Goal: Information Seeking & Learning: Learn about a topic

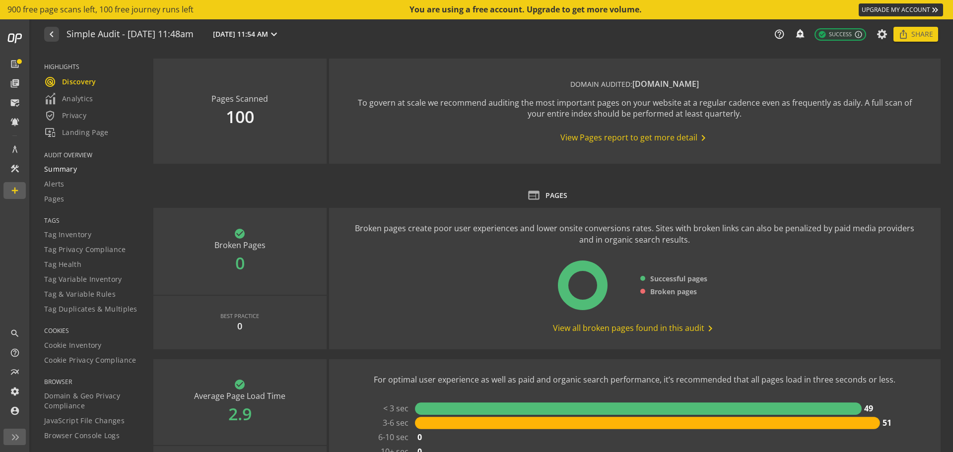
click at [63, 168] on span "Summary" at bounding box center [60, 169] width 33 height 10
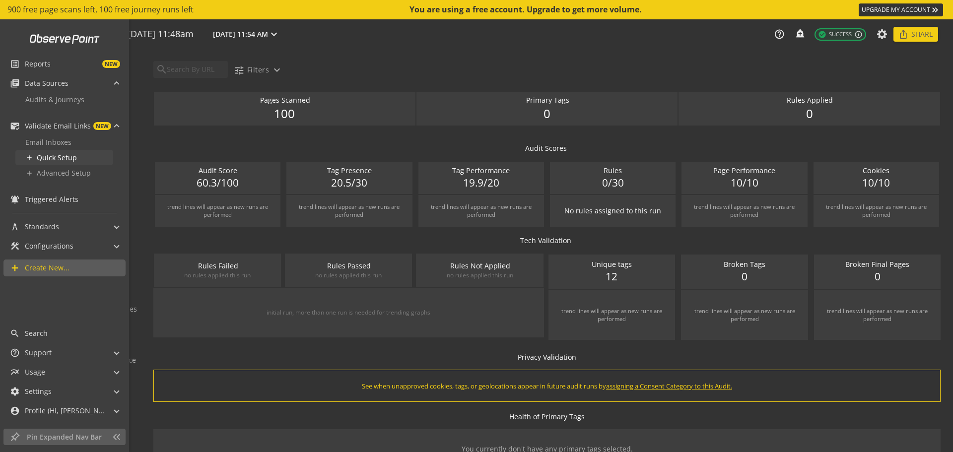
click at [58, 158] on span "Quick Setup" at bounding box center [57, 157] width 40 height 9
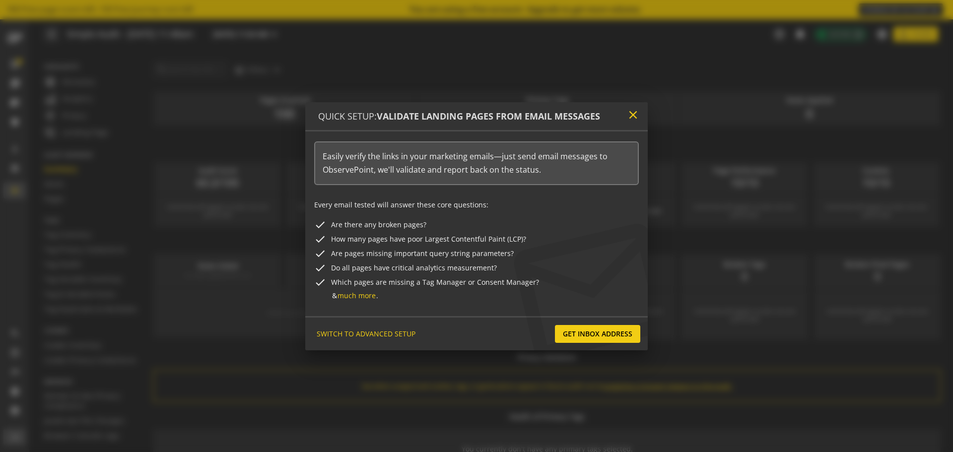
click at [635, 113] on mat-icon "close" at bounding box center [632, 114] width 13 height 13
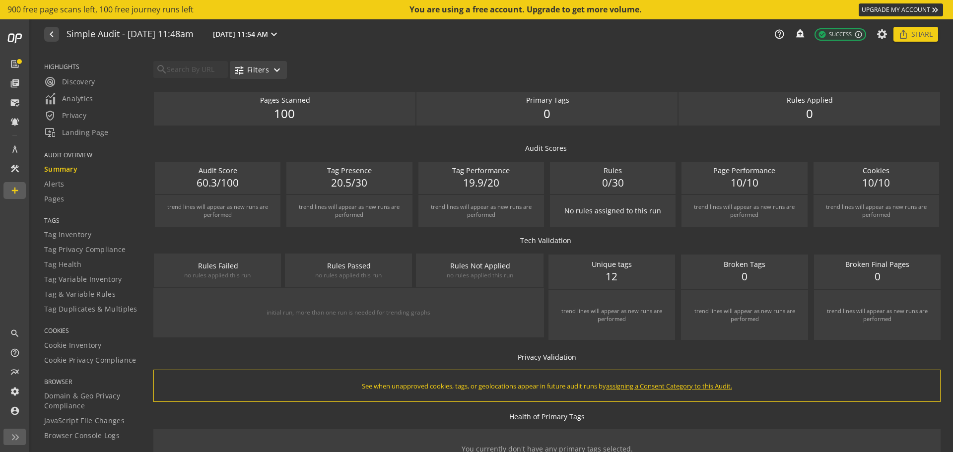
click at [271, 69] on mat-icon "expand_more" at bounding box center [277, 70] width 12 height 12
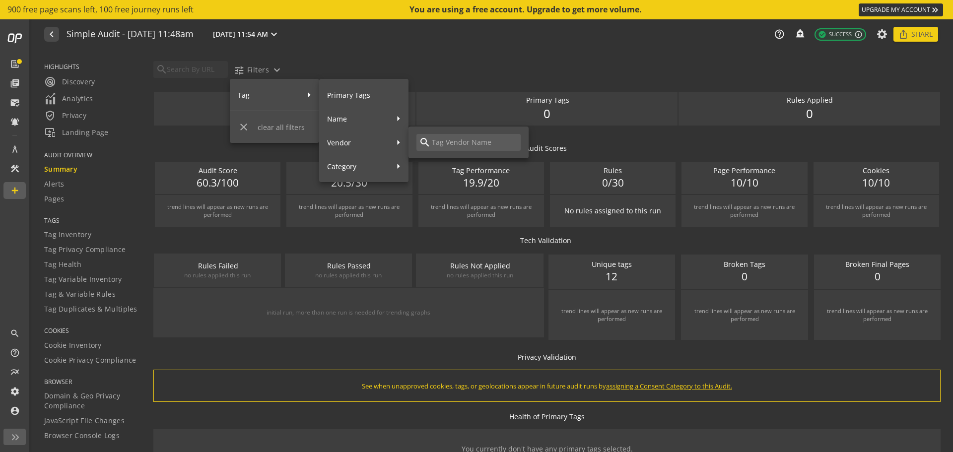
click at [62, 91] on div at bounding box center [476, 226] width 953 height 452
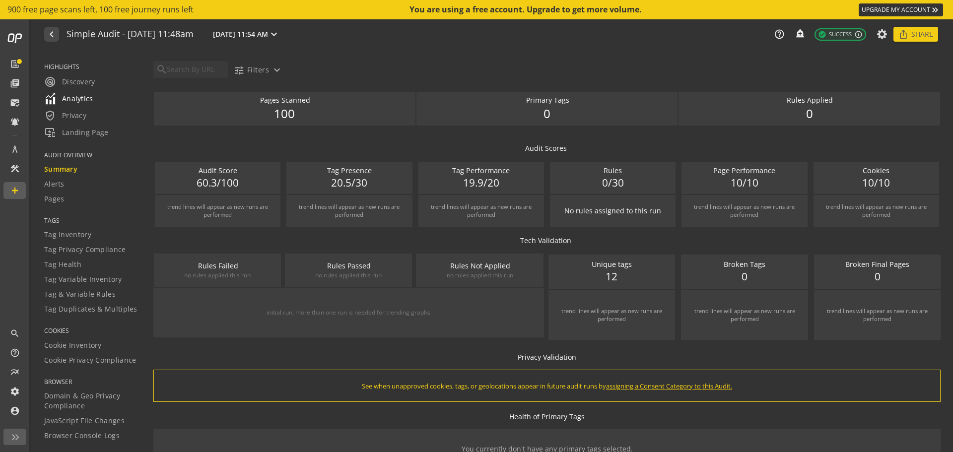
click at [70, 101] on span "Analytics" at bounding box center [68, 99] width 49 height 12
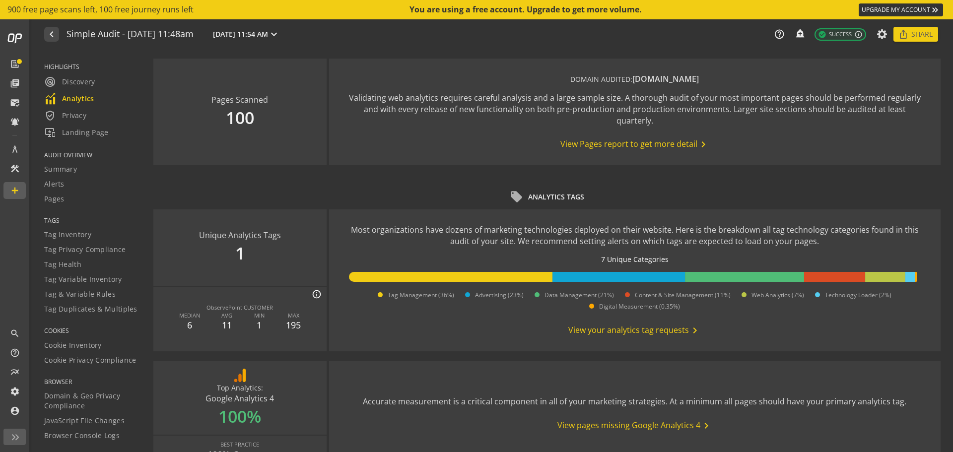
click at [626, 330] on span "View your analytics tag requests chevron_right" at bounding box center [634, 331] width 132 height 12
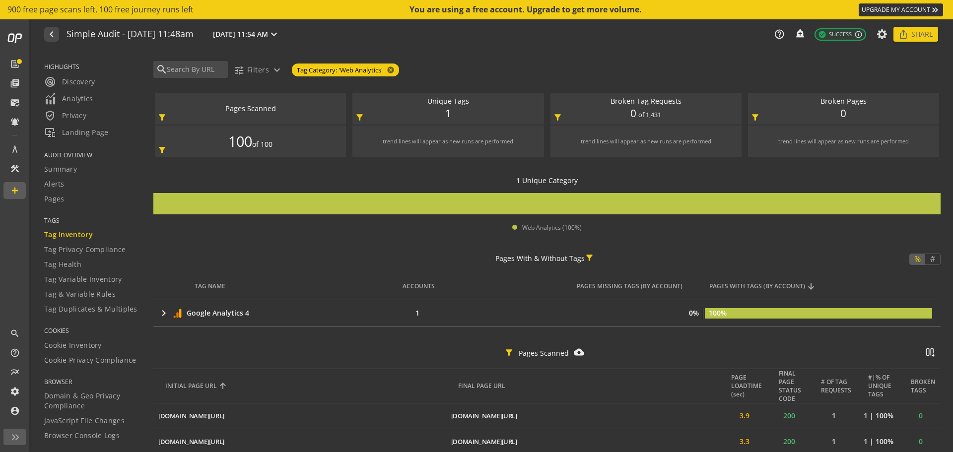
scroll to position [248, 0]
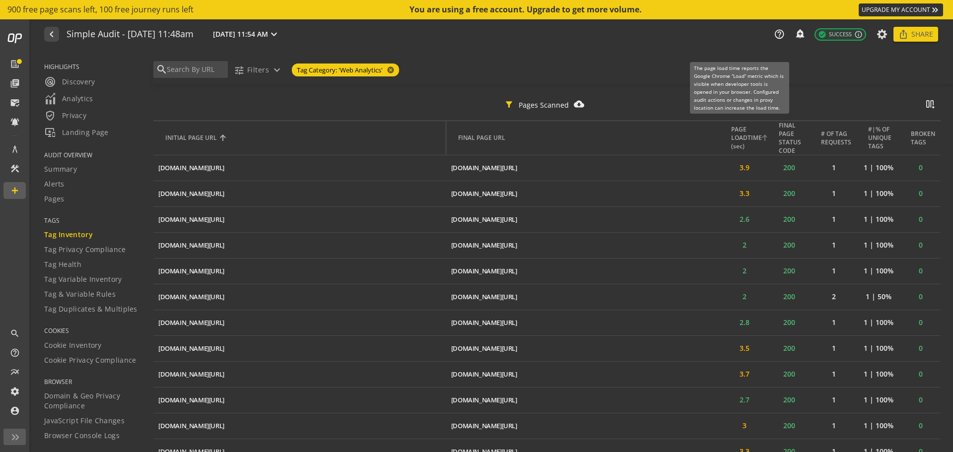
click at [740, 141] on div "PAGE LOADTIME (sec)" at bounding box center [746, 137] width 31 height 25
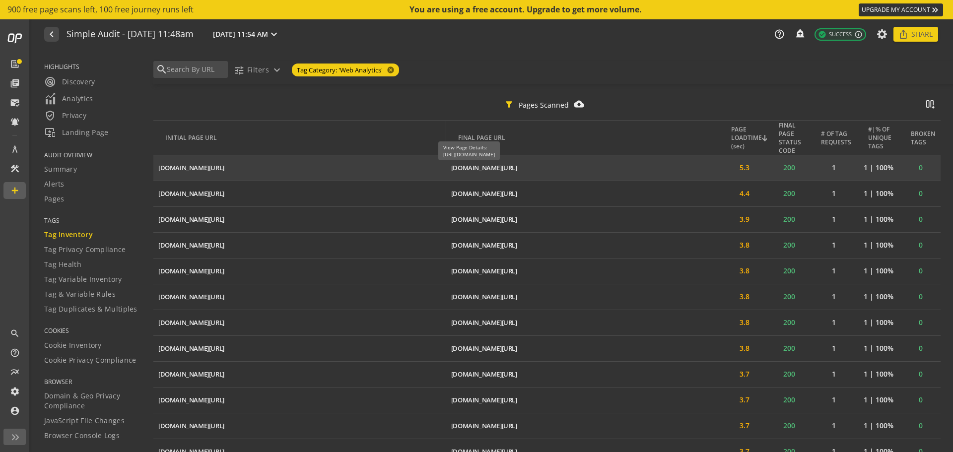
click at [512, 166] on div "[DOMAIN_NAME][URL]" at bounding box center [484, 167] width 66 height 9
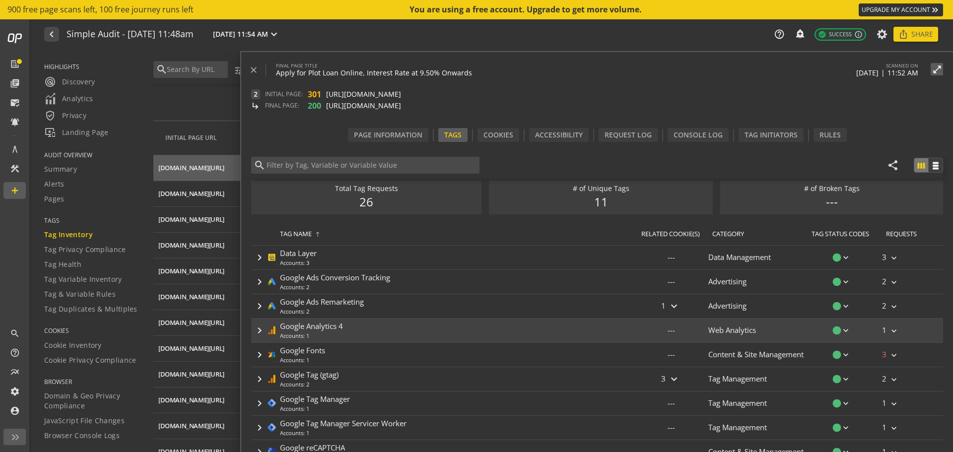
scroll to position [0, 0]
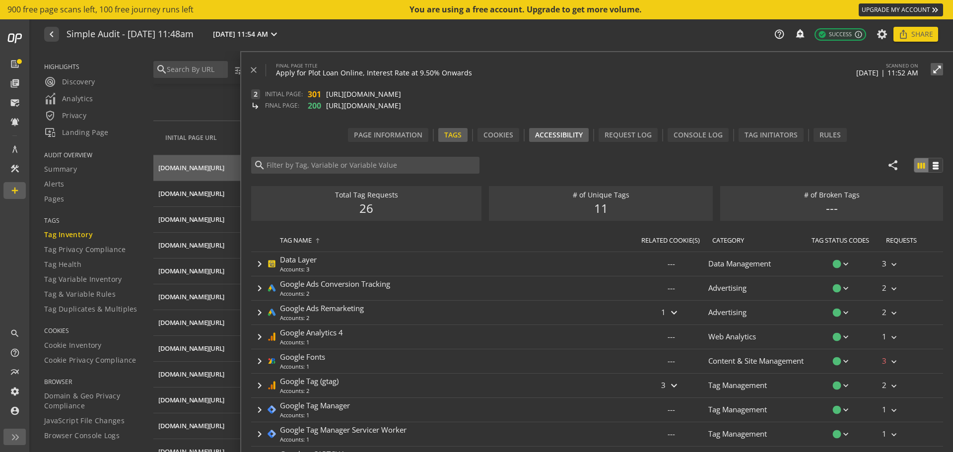
click at [560, 138] on div "Accessibility" at bounding box center [559, 135] width 60 height 14
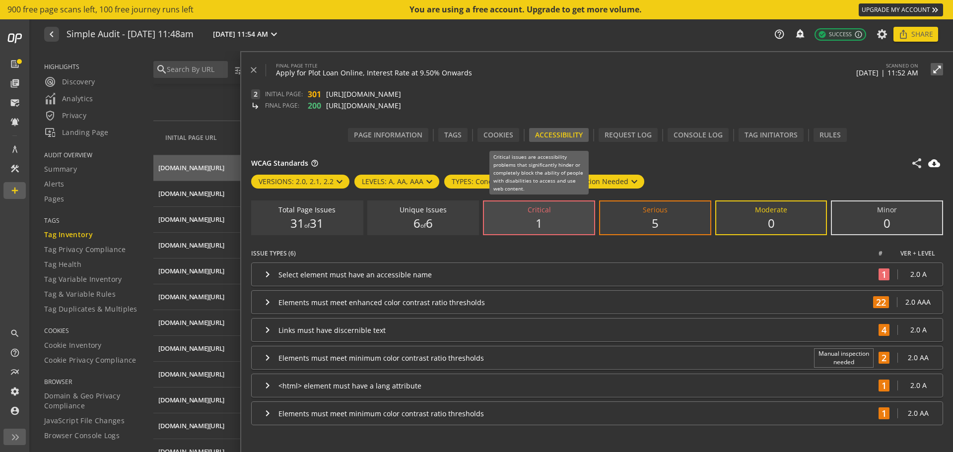
click at [557, 218] on label "Critical 1" at bounding box center [539, 217] width 110 height 33
click at [0, 0] on input "Critical 1" at bounding box center [0, 0] width 0 height 0
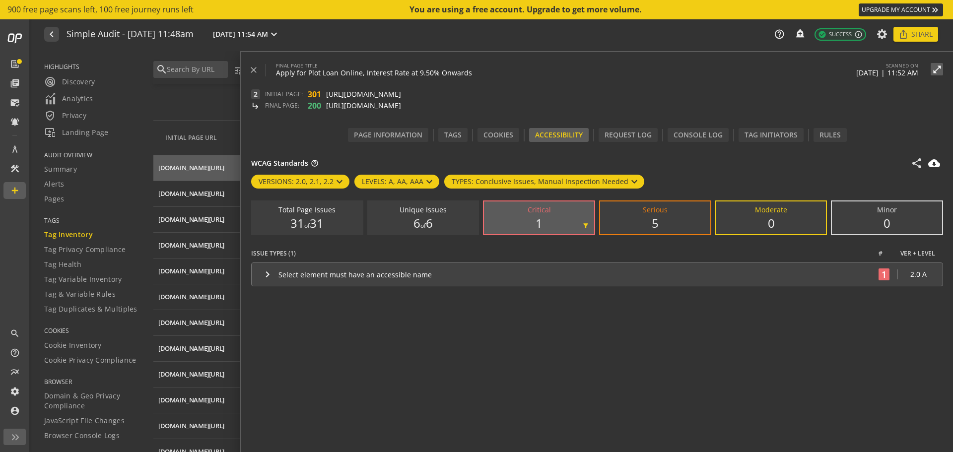
click at [416, 276] on div "Select element must have an accessible name" at bounding box center [575, 274] width 595 height 9
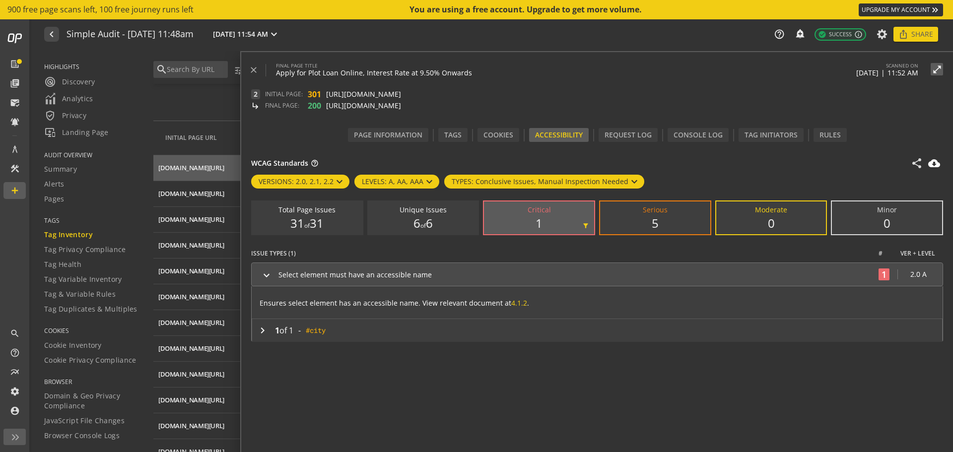
click at [882, 269] on div "1" at bounding box center [883, 274] width 11 height 12
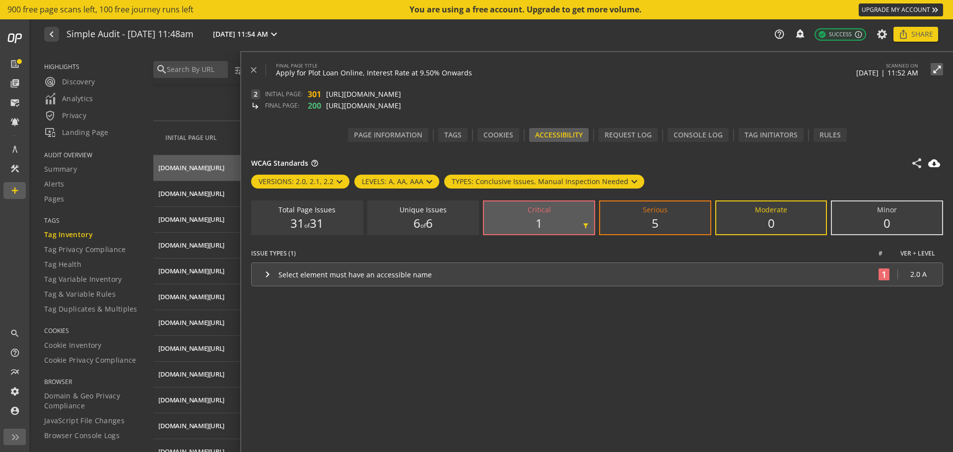
click at [882, 269] on div "1" at bounding box center [883, 274] width 11 height 12
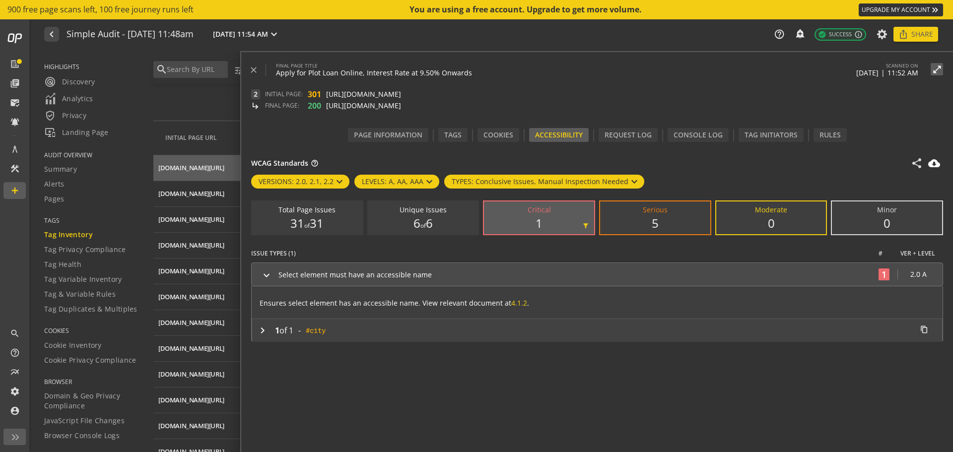
click at [329, 328] on div "#city content_copy" at bounding box center [618, 330] width 624 height 10
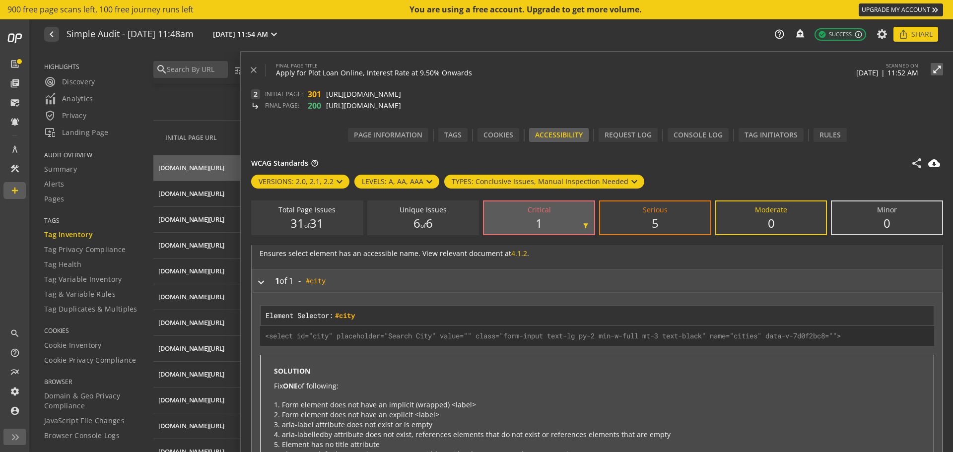
scroll to position [63, 0]
